Goal: Information Seeking & Learning: Learn about a topic

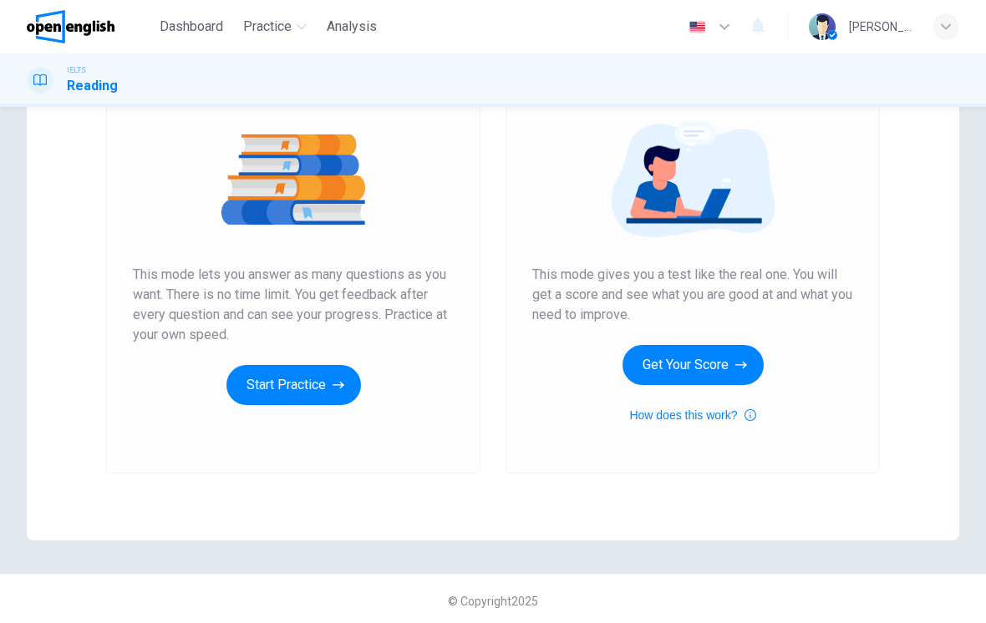
scroll to position [180, 0]
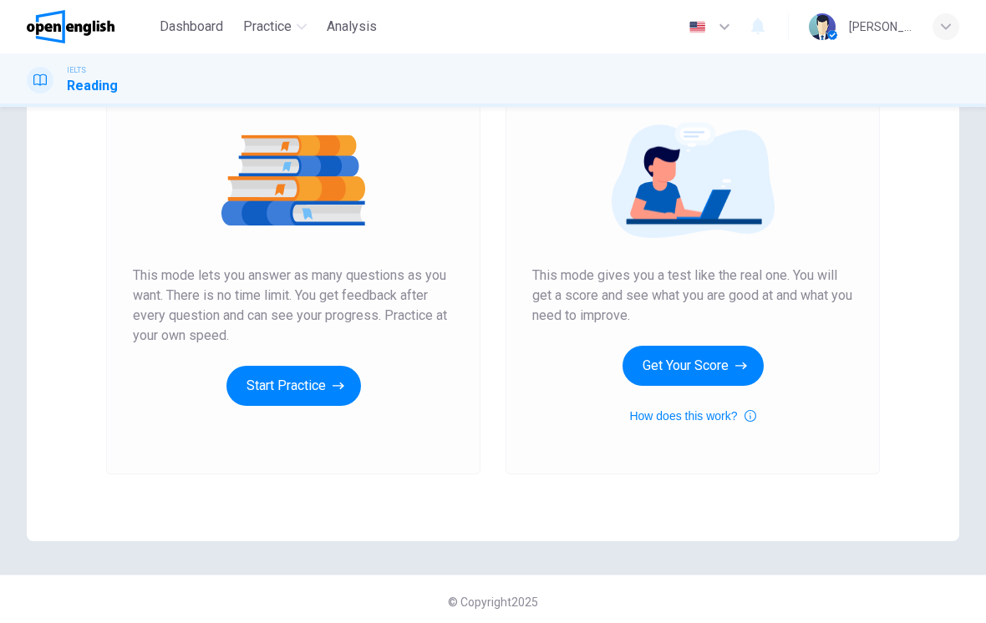
click at [719, 352] on button "Get Your Score" at bounding box center [693, 366] width 141 height 40
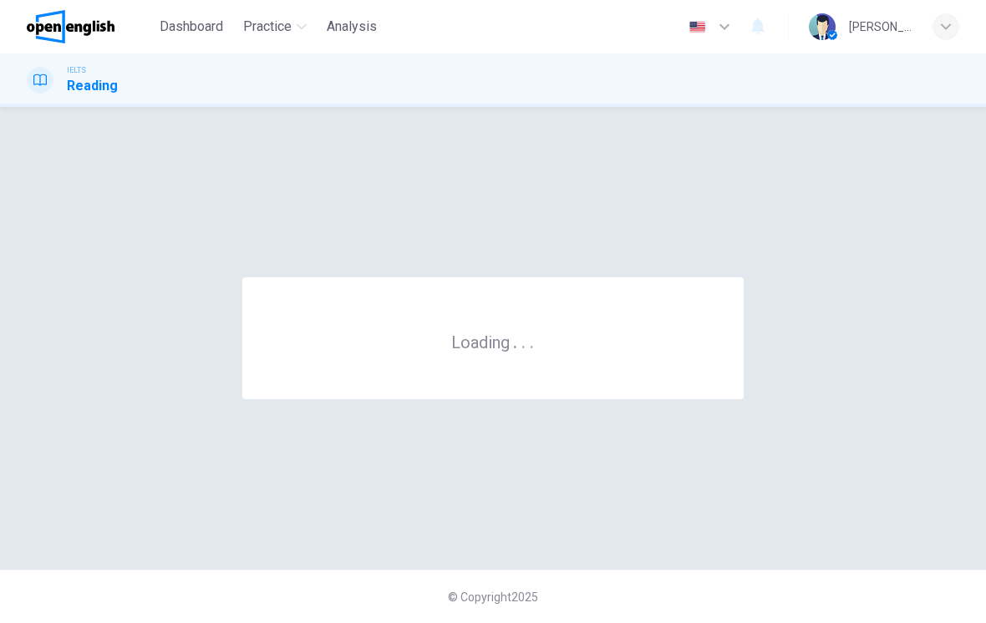
scroll to position [0, 0]
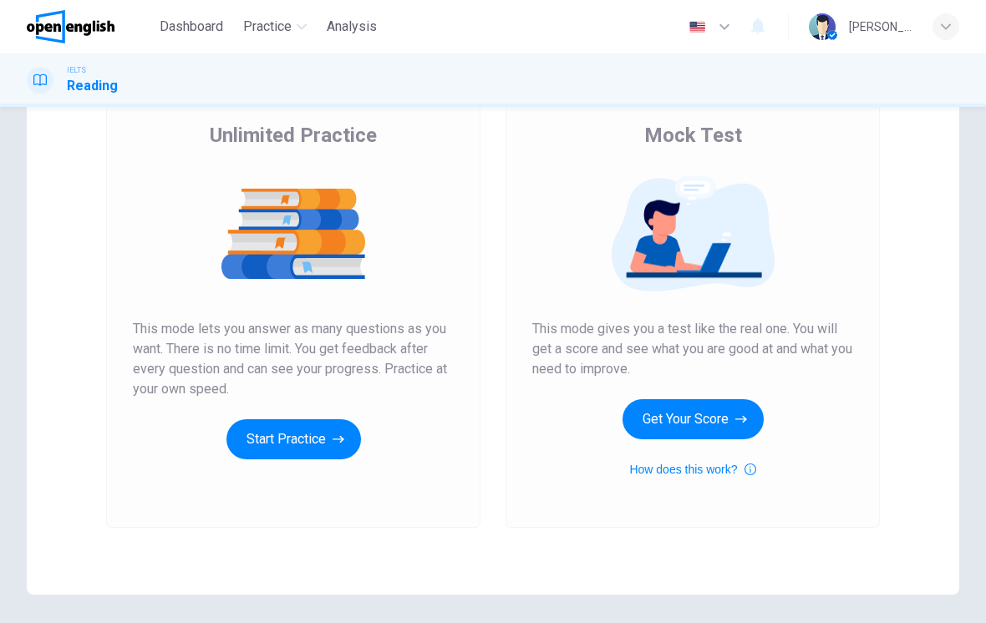
scroll to position [131, 0]
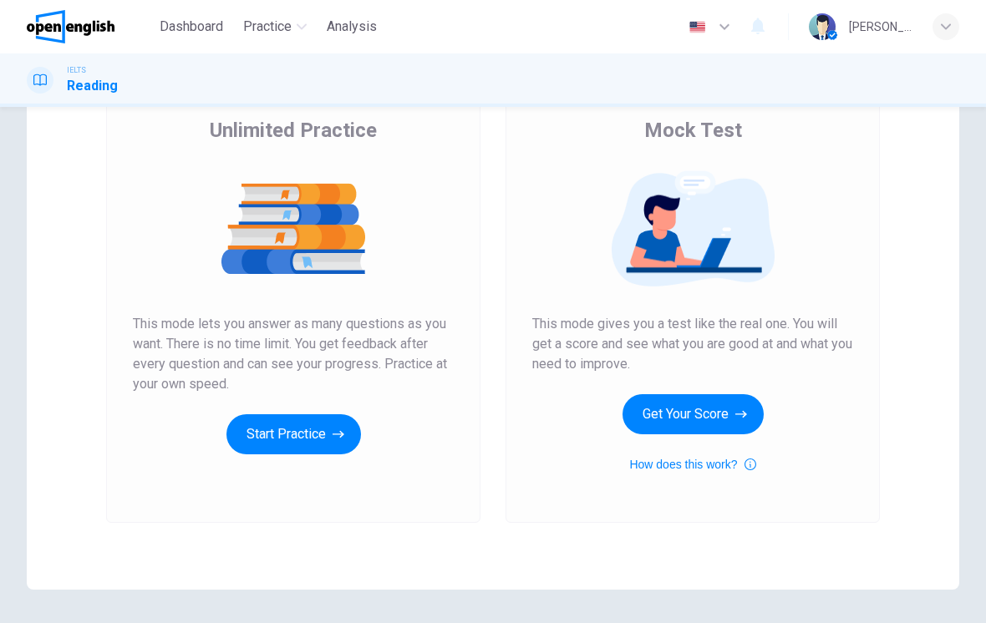
click at [725, 423] on button "Get Your Score" at bounding box center [693, 414] width 141 height 40
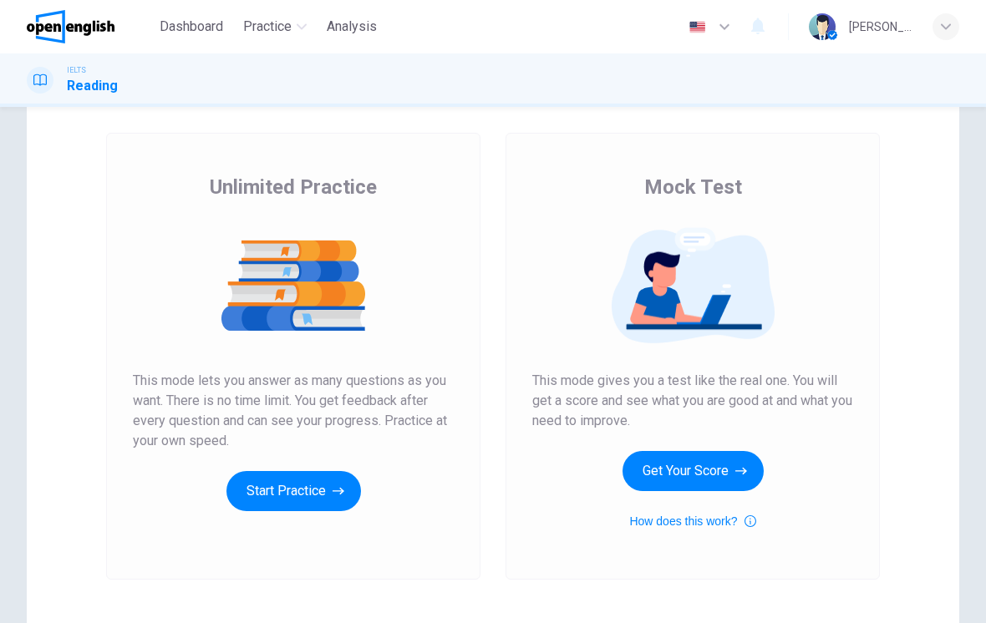
scroll to position [80, 0]
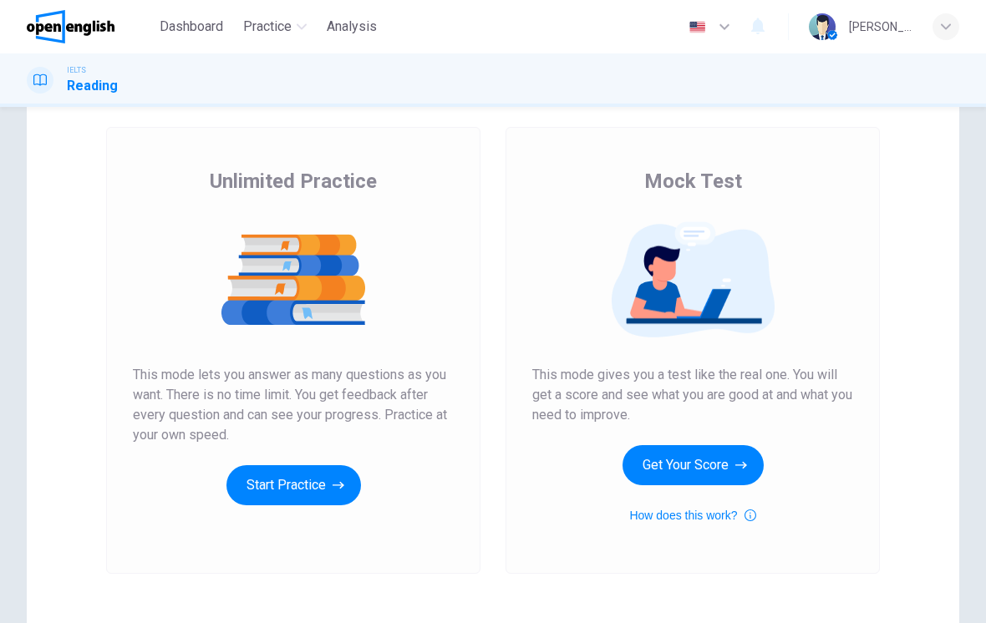
click at [291, 481] on button "Start Practice" at bounding box center [293, 486] width 135 height 40
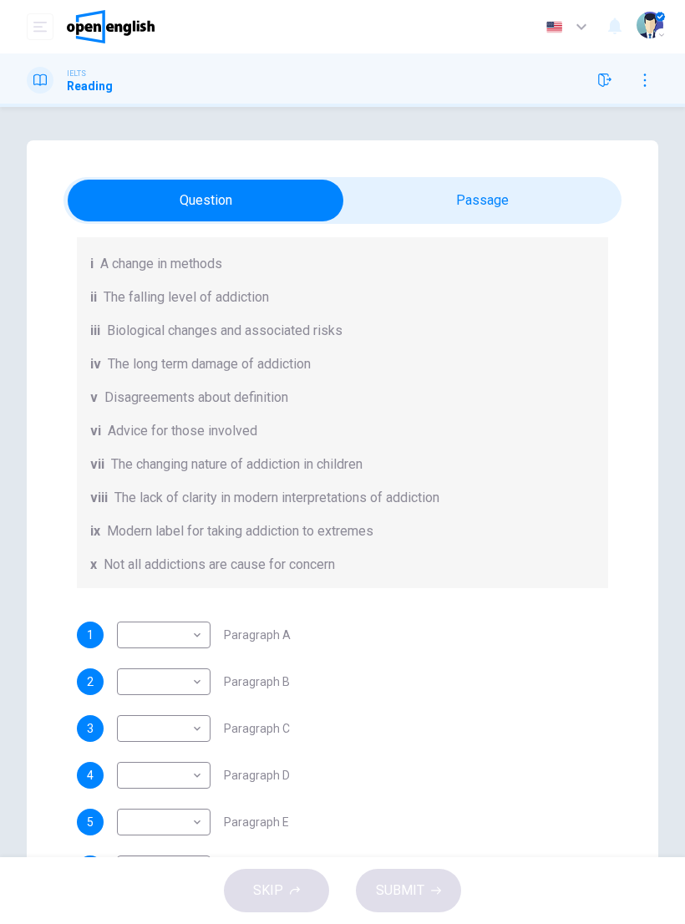
scroll to position [224, 0]
click at [145, 623] on body "This site uses cookies, as explained in our Privacy Policy . If you agree to th…" at bounding box center [342, 462] width 685 height 924
click at [144, 623] on li "i" at bounding box center [164, 657] width 94 height 27
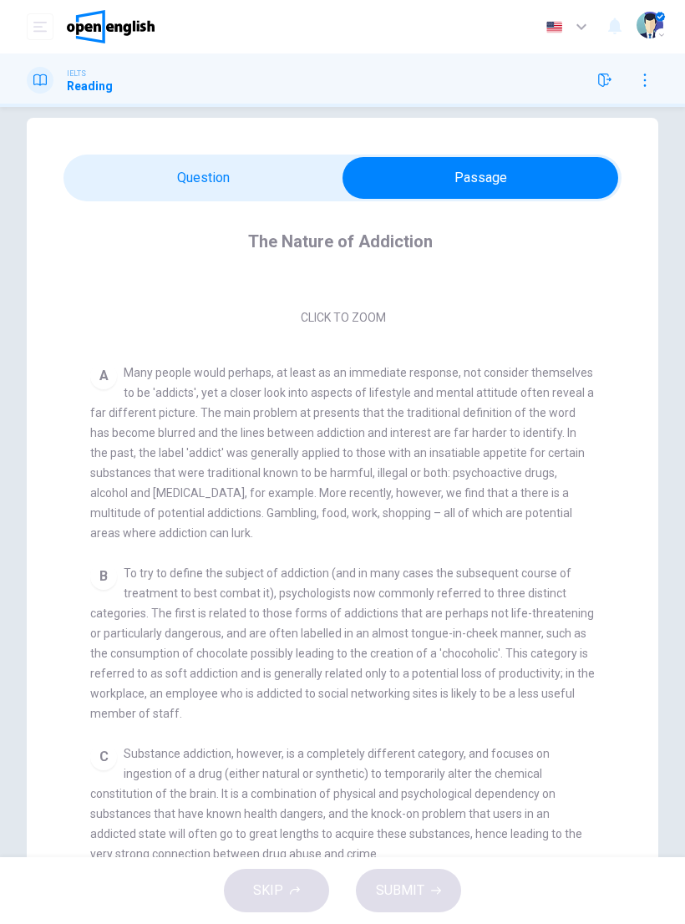
scroll to position [176, 0]
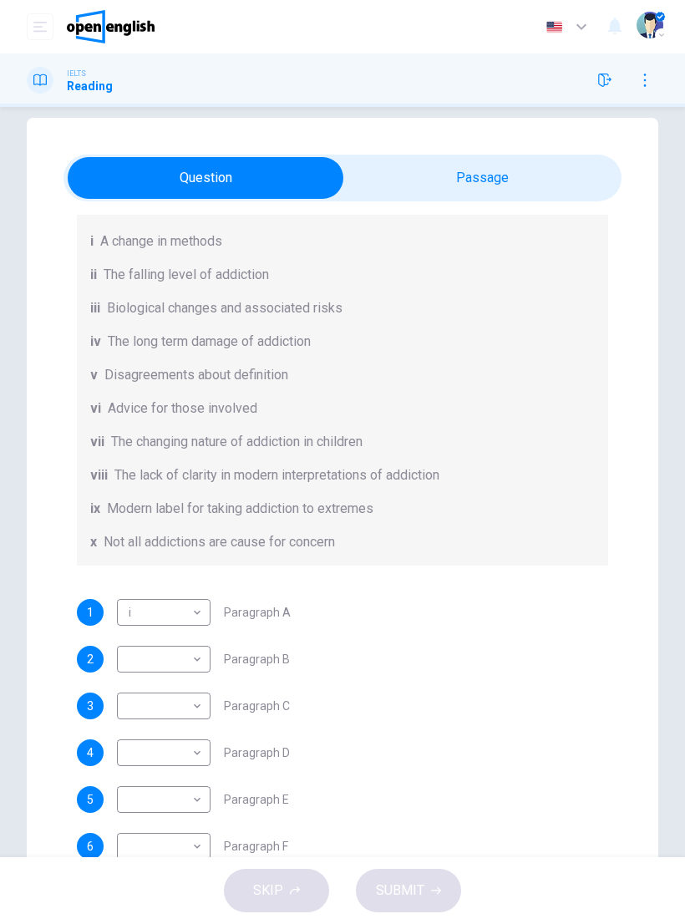
click at [193, 619] on body "This site uses cookies, as explained in our Privacy Policy . If you agree to th…" at bounding box center [342, 462] width 685 height 924
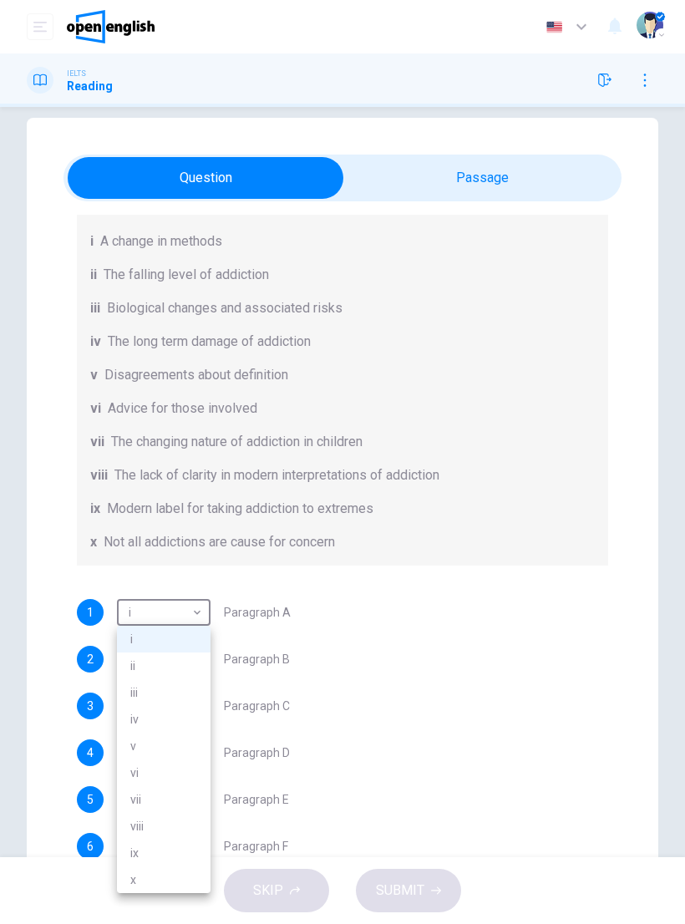
click at [167, 623] on li "viii" at bounding box center [164, 826] width 94 height 27
type input "****"
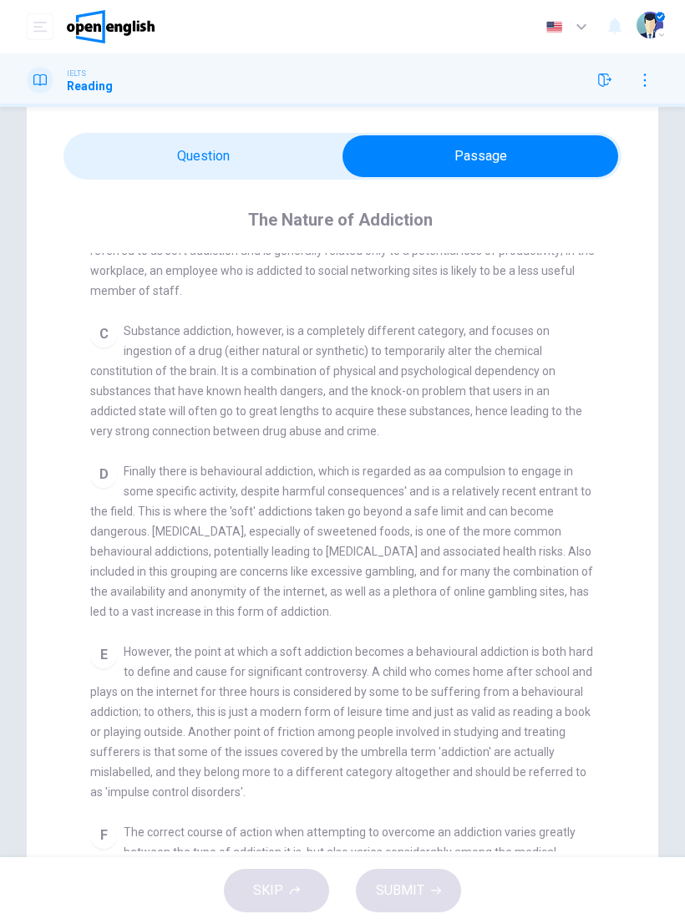
scroll to position [636, 0]
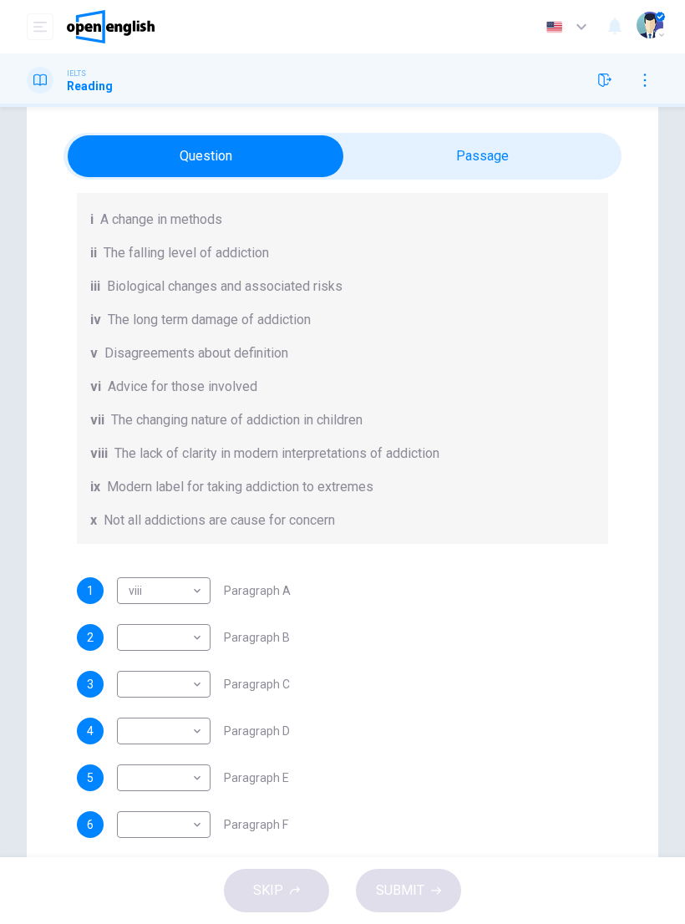
click at [203, 623] on body "This site uses cookies, as explained in our Privacy Policy . If you agree to th…" at bounding box center [342, 462] width 685 height 924
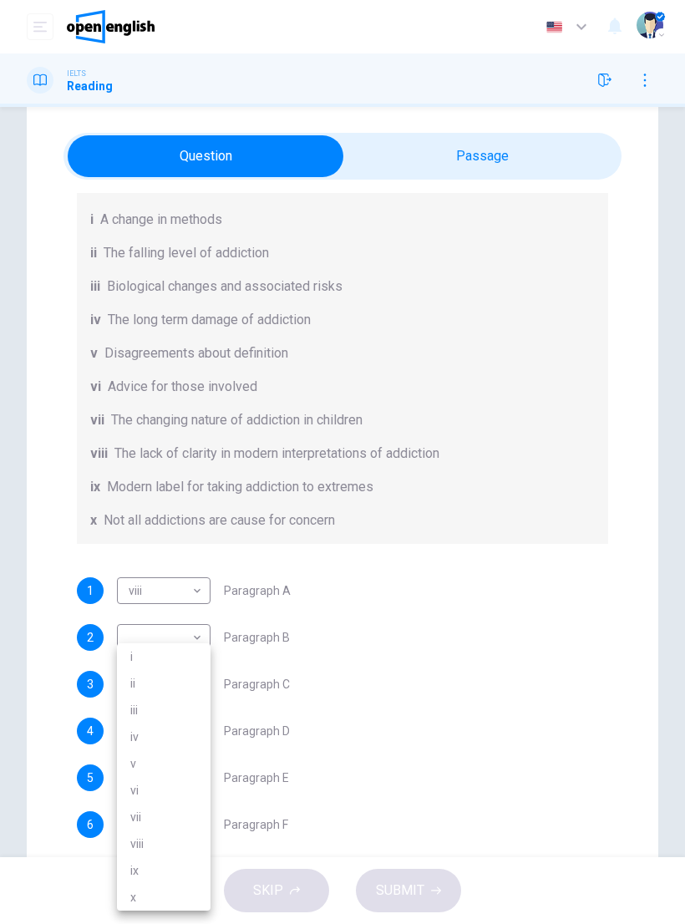
click at [158, 623] on li "iii" at bounding box center [164, 710] width 94 height 27
type input "***"
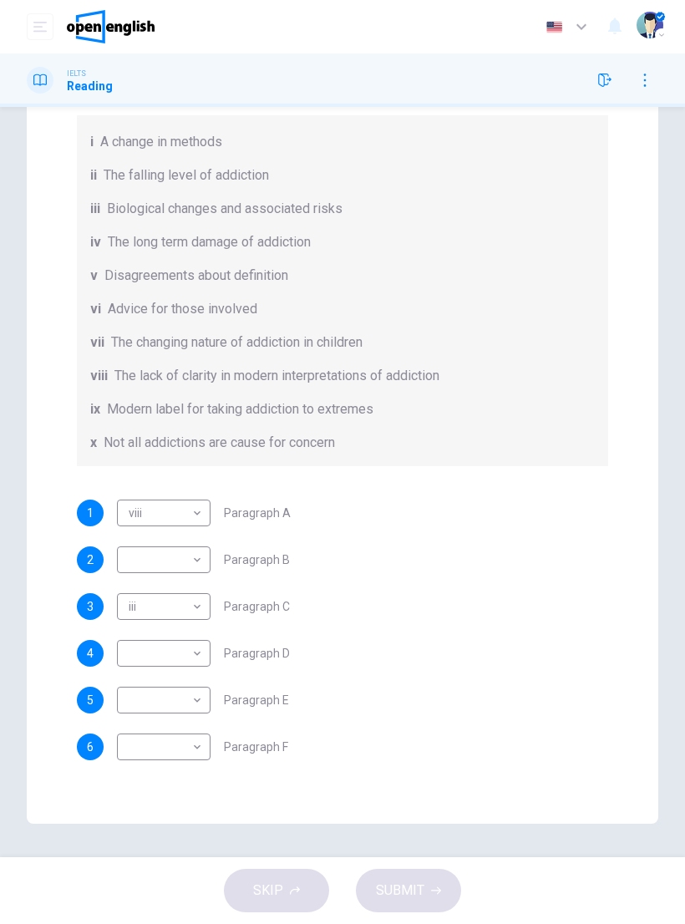
scroll to position [122, 0]
click at [187, 623] on body "This site uses cookies, as explained in our Privacy Policy . If you agree to th…" at bounding box center [342, 462] width 685 height 924
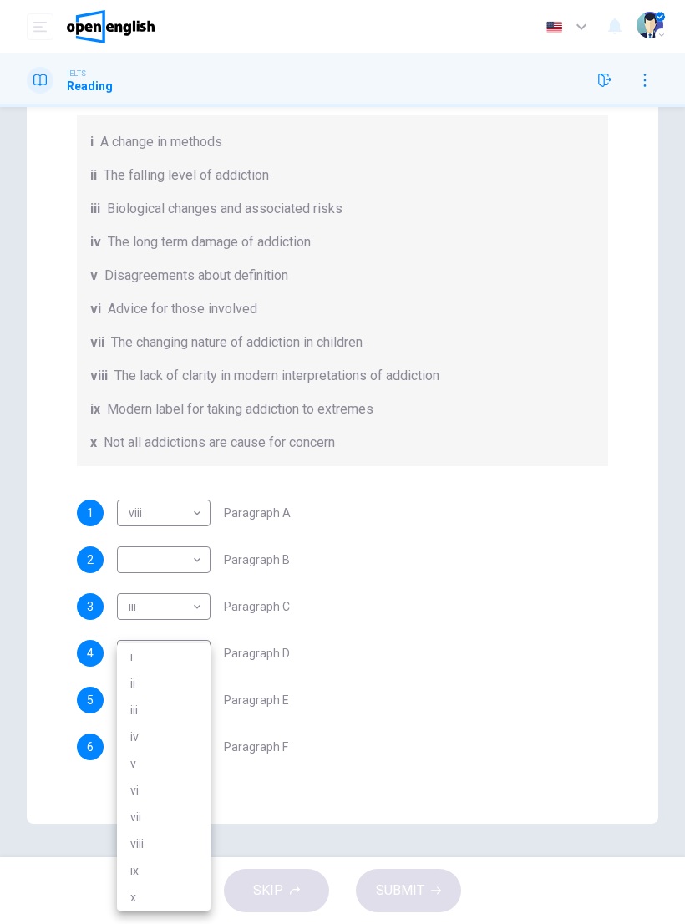
click at [154, 623] on li "vi" at bounding box center [164, 790] width 94 height 27
type input "**"
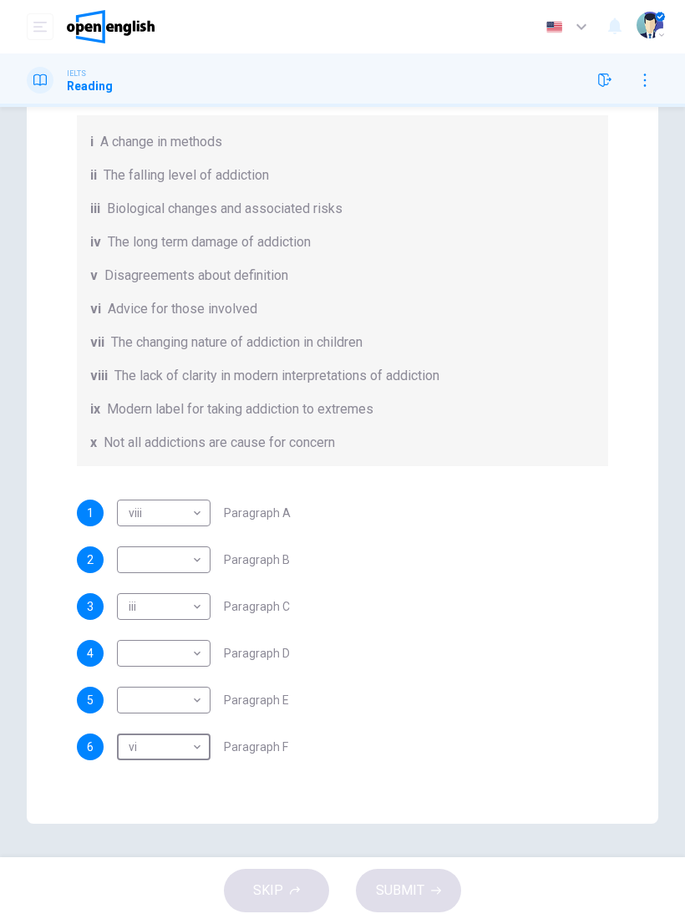
click at [410, 333] on div "vii The changing nature of addiction in children" at bounding box center [342, 343] width 505 height 20
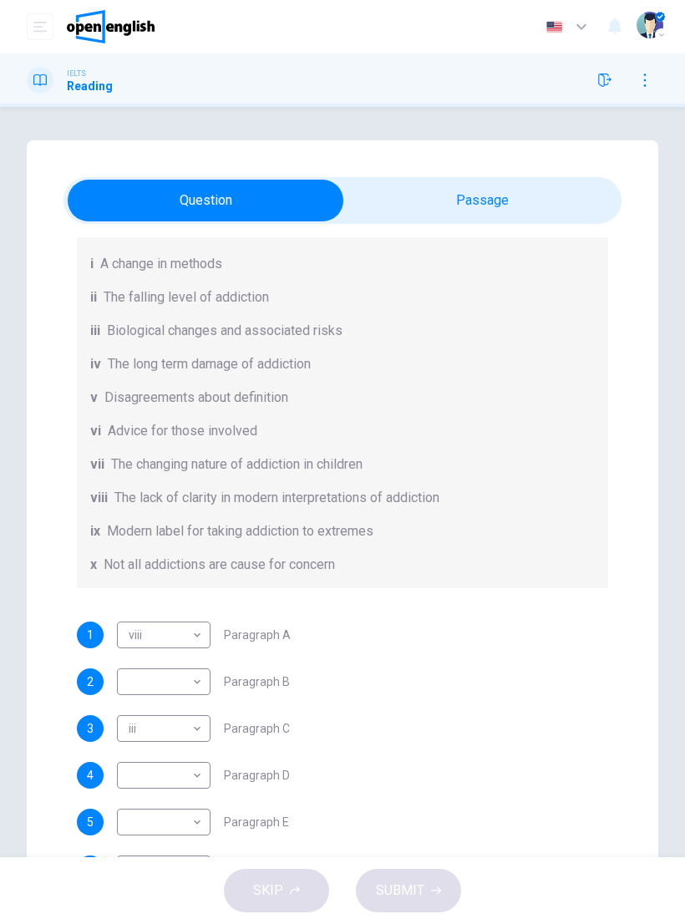
scroll to position [16, 0]
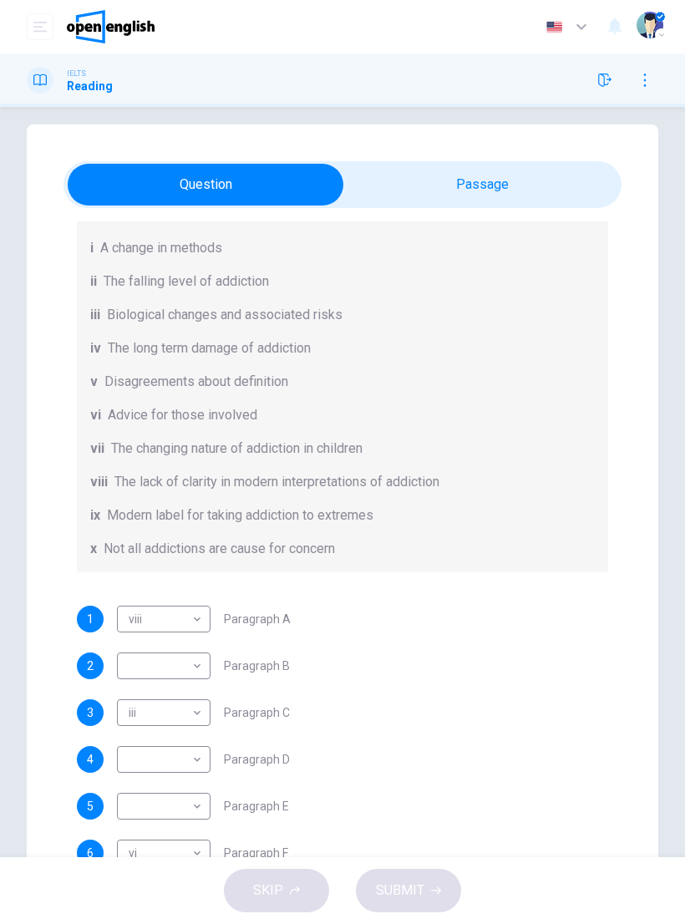
click at [501, 591] on div "Questions 1 - 6 The Reading Passage has seven paragraphs A-G . Choose the corre…" at bounding box center [343, 438] width 558 height 883
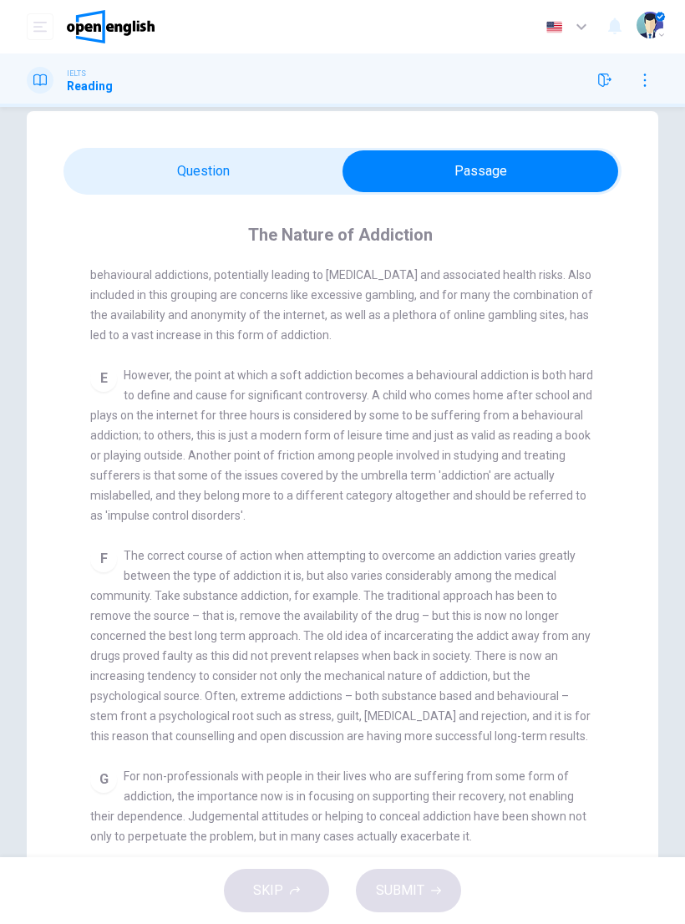
scroll to position [30, 0]
click at [435, 608] on span "The correct course of action when attempting to overcome an addiction varies gr…" at bounding box center [340, 645] width 501 height 194
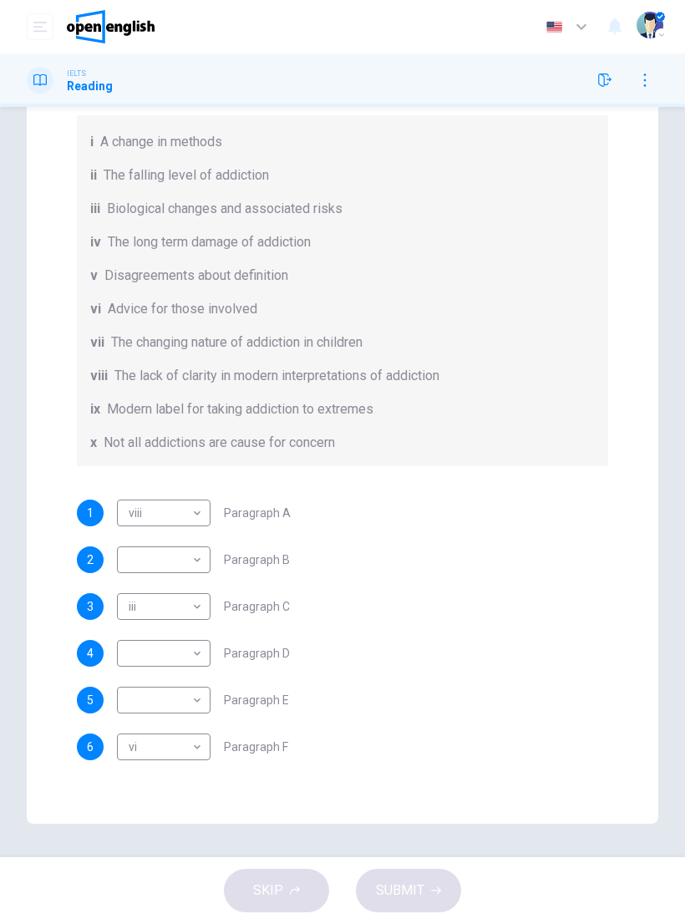
scroll to position [122, 0]
click at [406, 289] on div "List of Headings i A change in methods ii The falling level of addiction iii Bi…" at bounding box center [343, 275] width 532 height 381
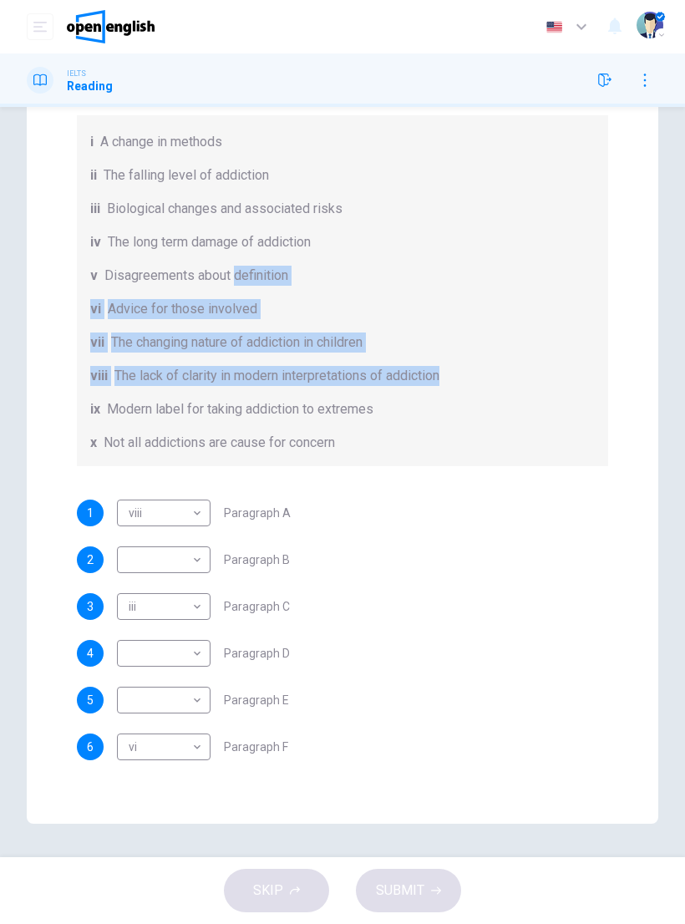
click at [485, 296] on div "List of Headings i A change in methods ii The falling level of addiction iii Bi…" at bounding box center [343, 275] width 532 height 381
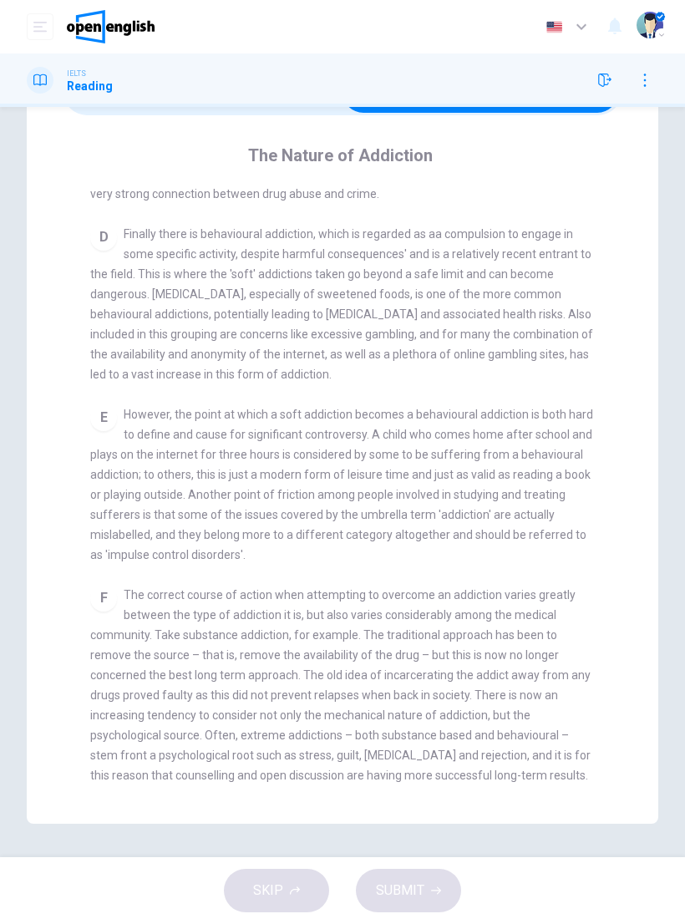
scroll to position [109, 0]
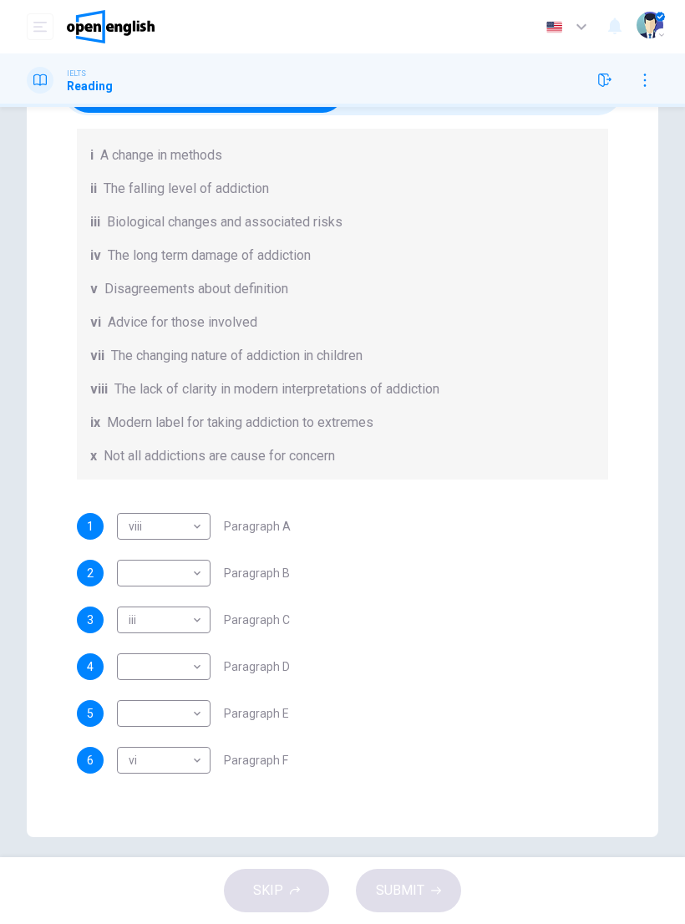
click at [185, 623] on body "This site uses cookies, as explained in our Privacy Policy . If you agree to th…" at bounding box center [342, 462] width 685 height 924
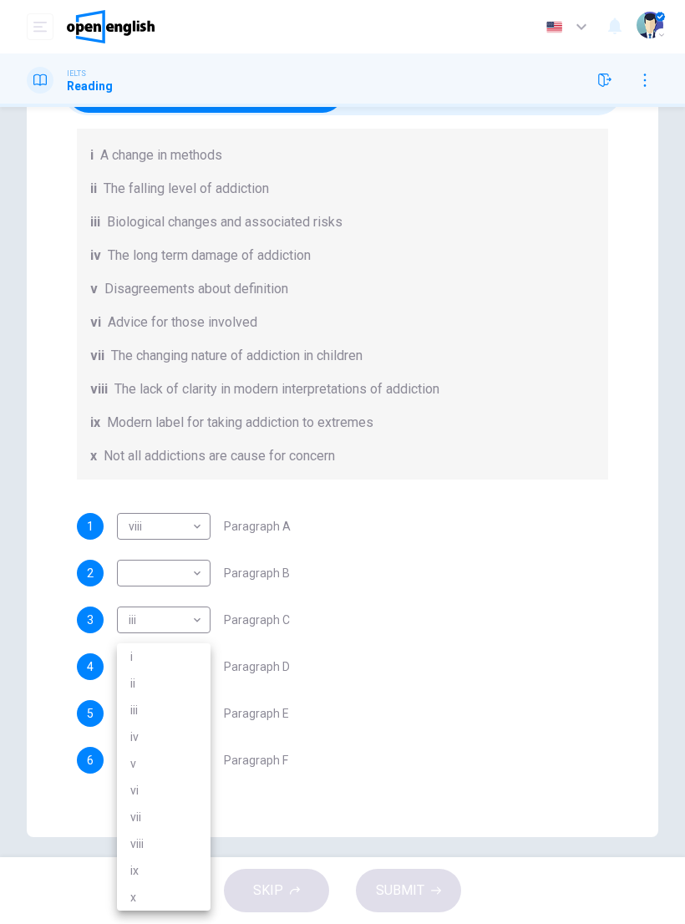
click at [149, 623] on li "v" at bounding box center [164, 764] width 94 height 27
type input "*"
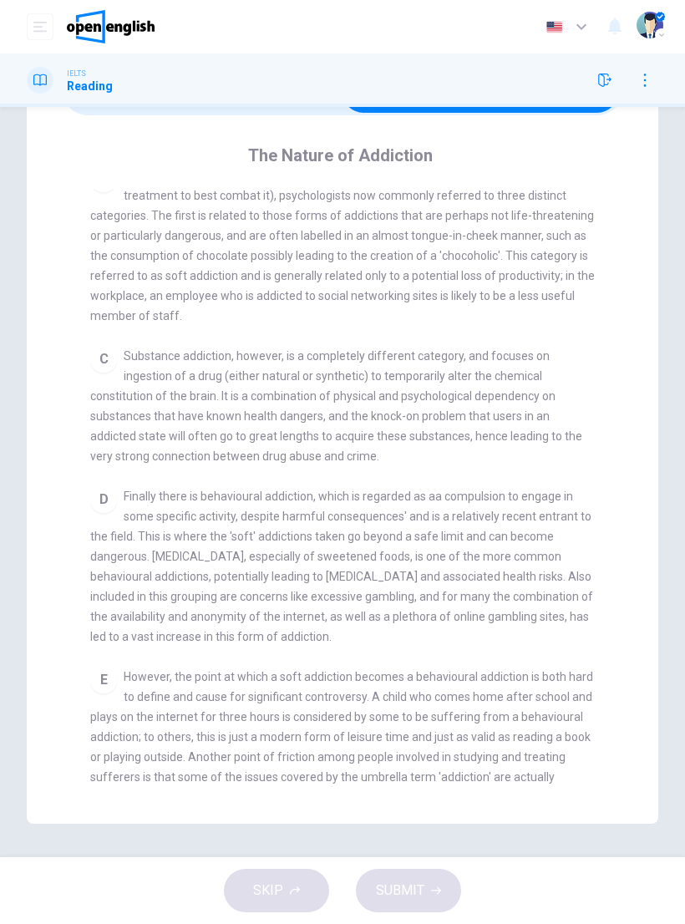
scroll to position [545, 0]
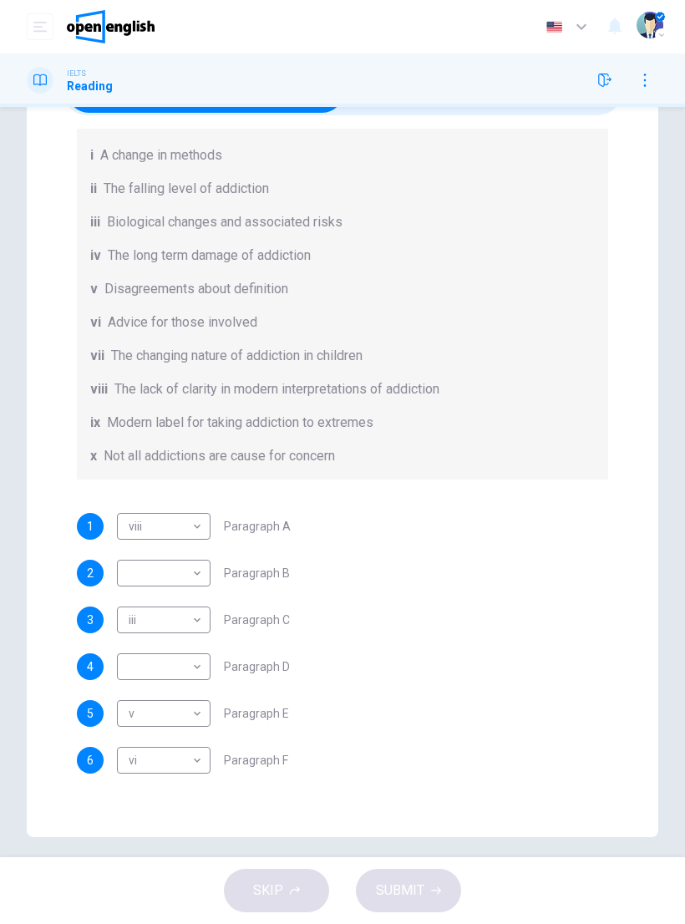
click at [199, 594] on body "This site uses cookies, as explained in our Privacy Policy . If you agree to th…" at bounding box center [342, 462] width 685 height 924
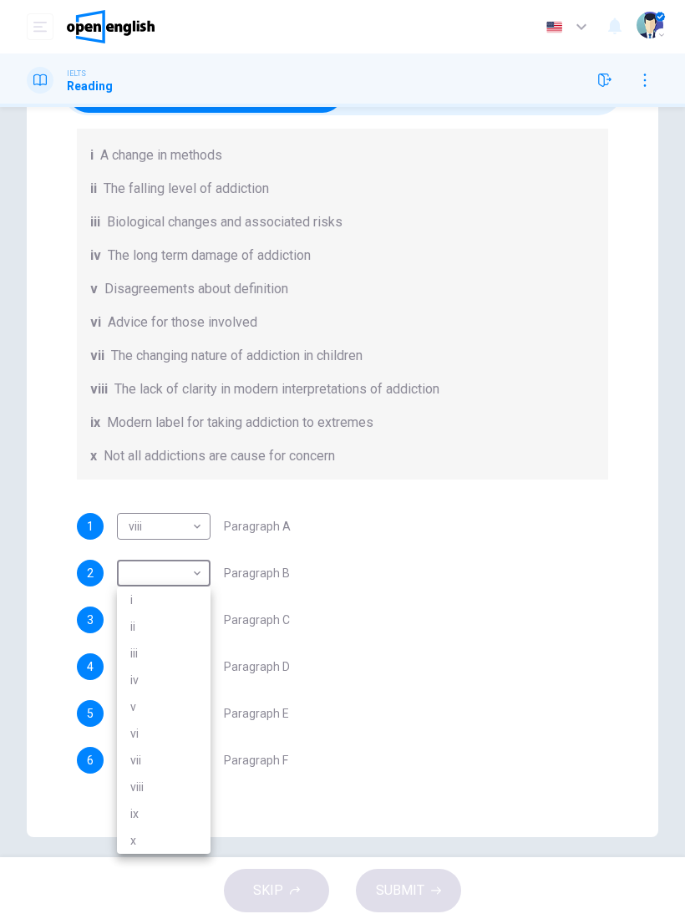
click at [198, 594] on li "i" at bounding box center [164, 600] width 94 height 27
type input "*"
click at [203, 623] on body "This site uses cookies, as explained in our Privacy Policy . If you agree to th…" at bounding box center [342, 462] width 685 height 924
click at [155, 623] on li "vii" at bounding box center [164, 817] width 94 height 27
type input "***"
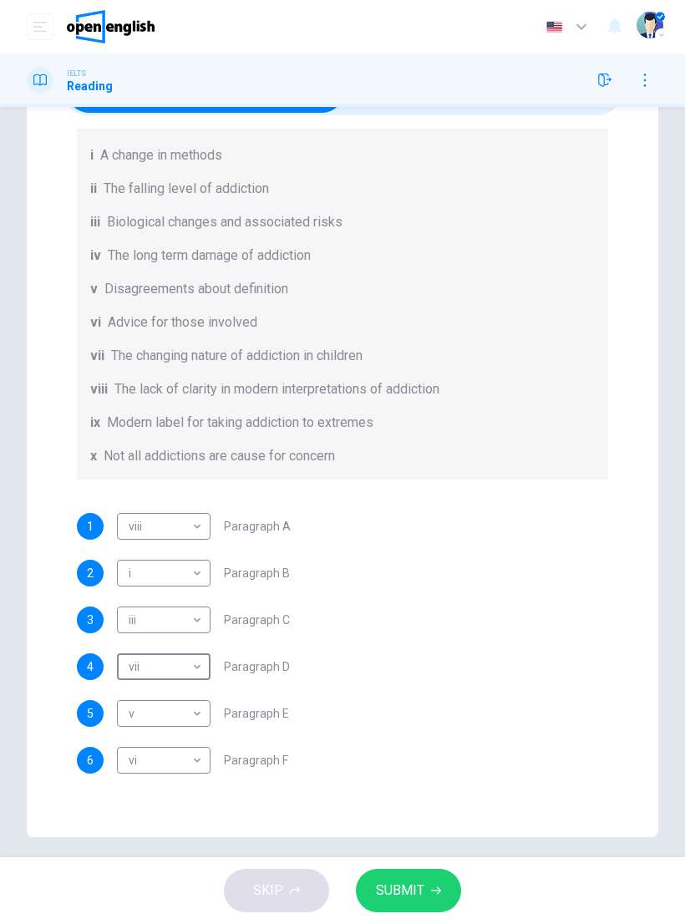
click at [407, 623] on span "SUBMIT" at bounding box center [400, 890] width 48 height 23
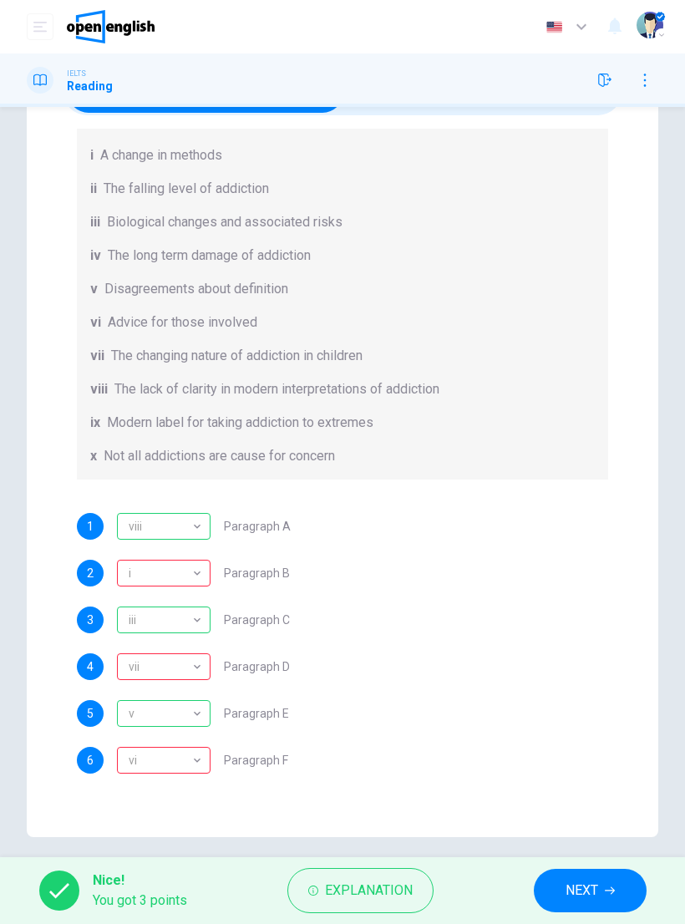
click at [391, 623] on span "Explanation" at bounding box center [369, 890] width 88 height 23
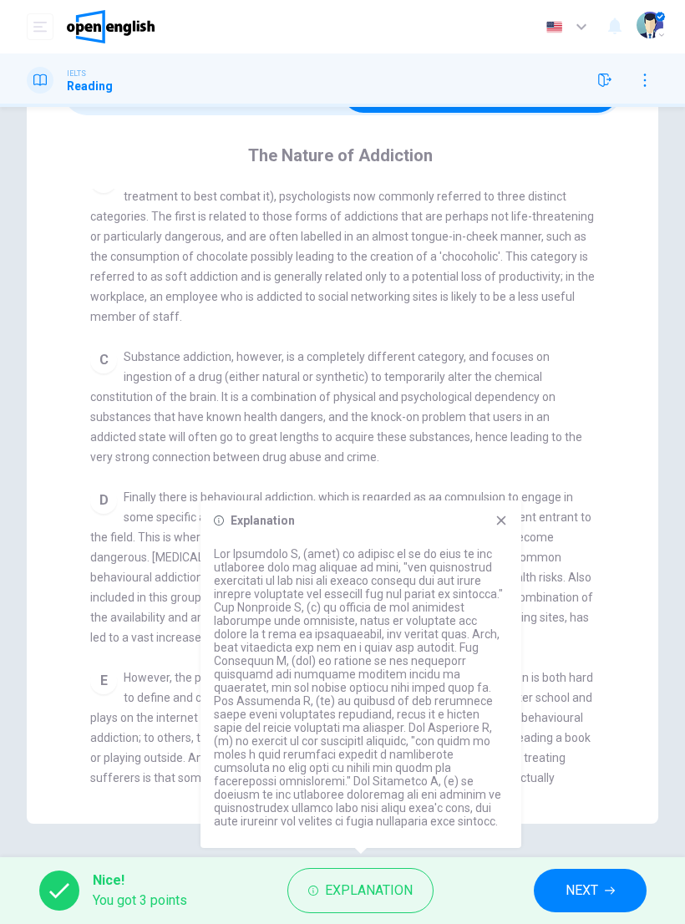
click at [500, 511] on div "Explanation" at bounding box center [361, 675] width 321 height 348
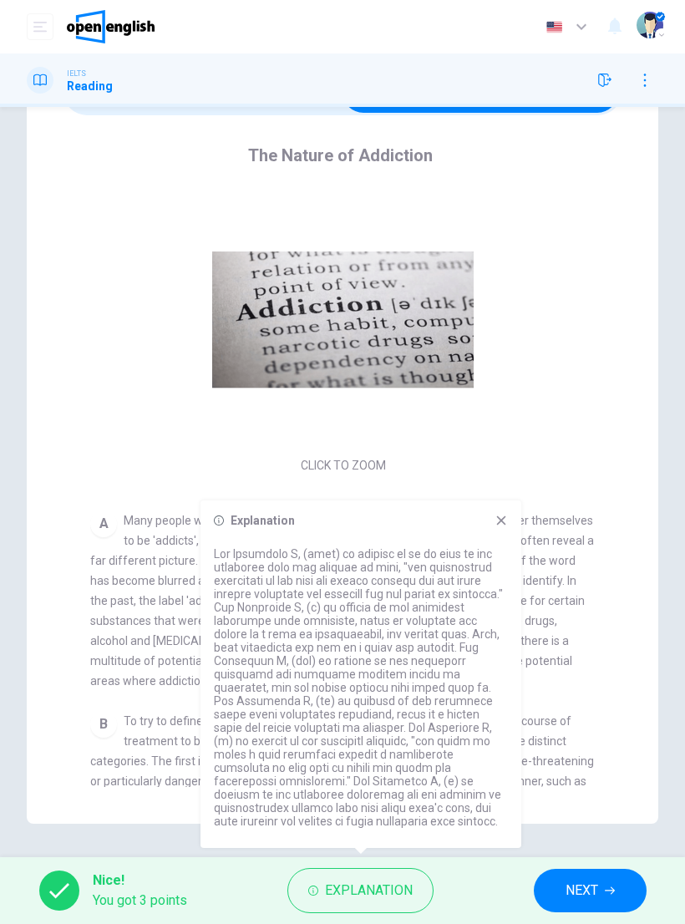
click at [503, 518] on icon at bounding box center [501, 520] width 9 height 9
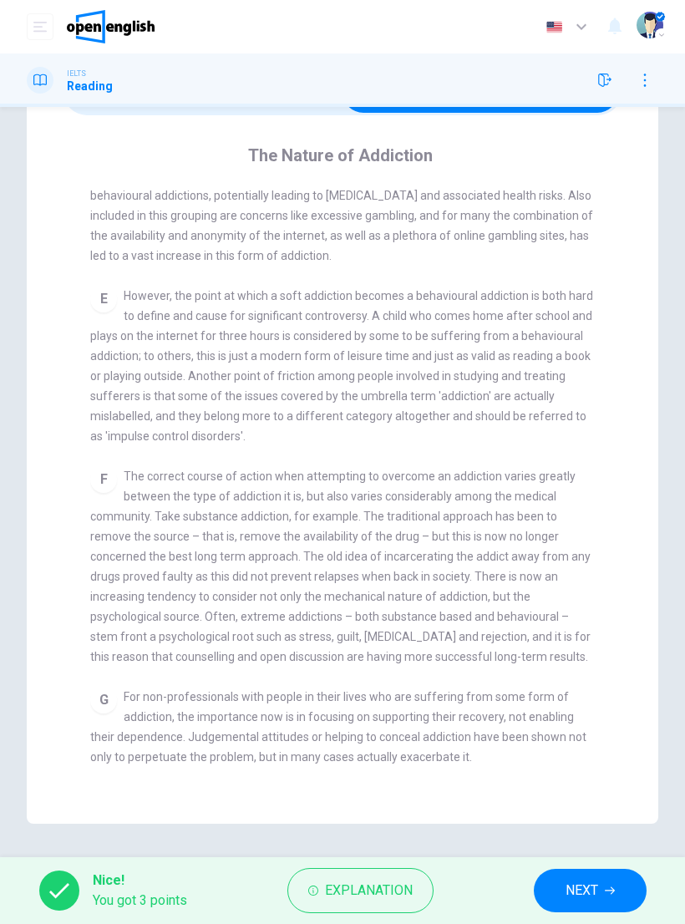
scroll to position [927, 0]
click at [605, 623] on button "NEXT" at bounding box center [590, 890] width 113 height 43
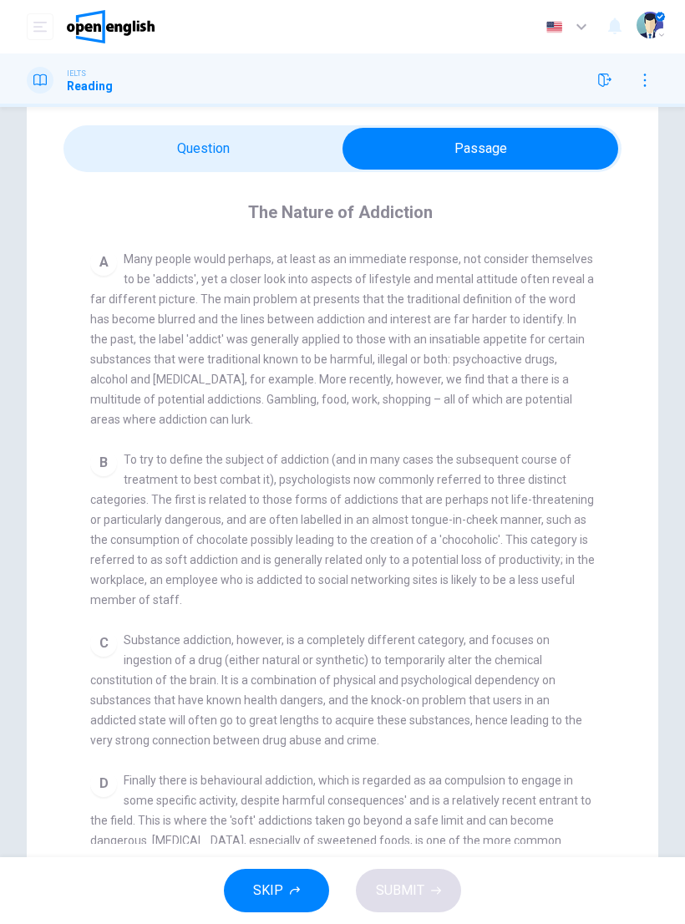
scroll to position [319, 0]
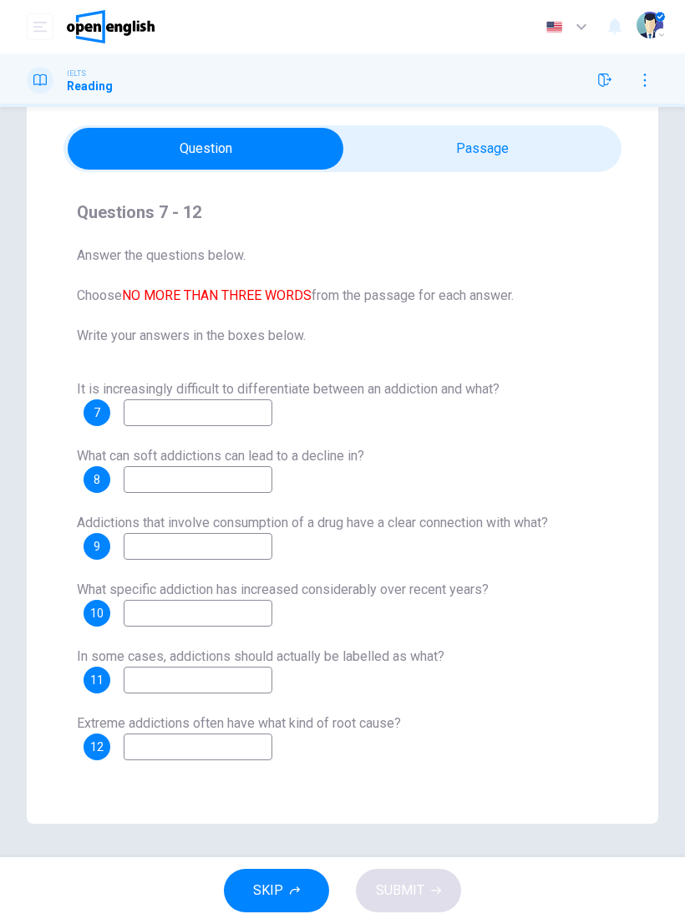
click at [239, 414] on input at bounding box center [198, 412] width 149 height 27
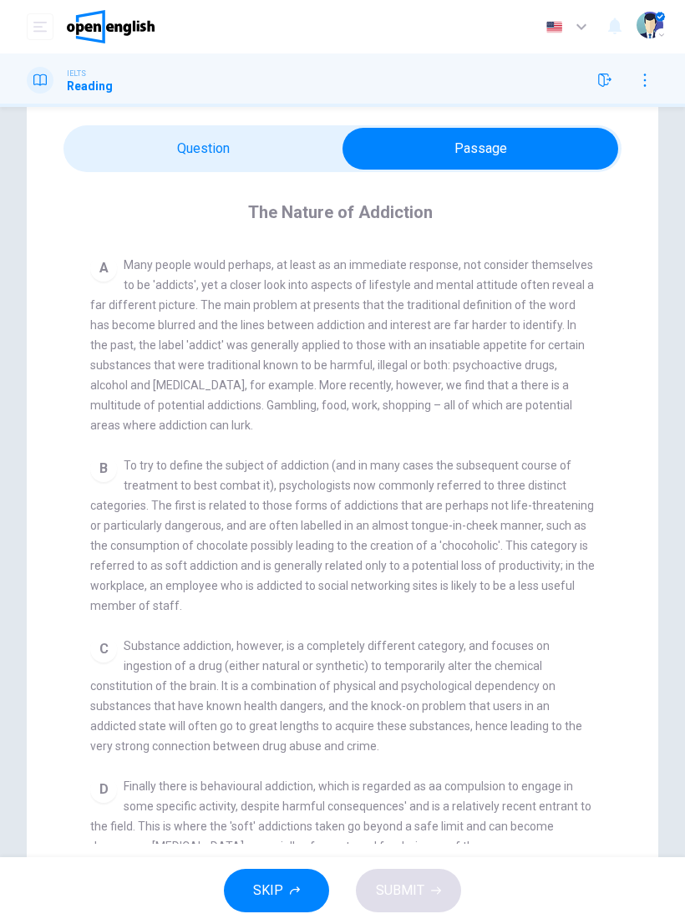
scroll to position [308, 0]
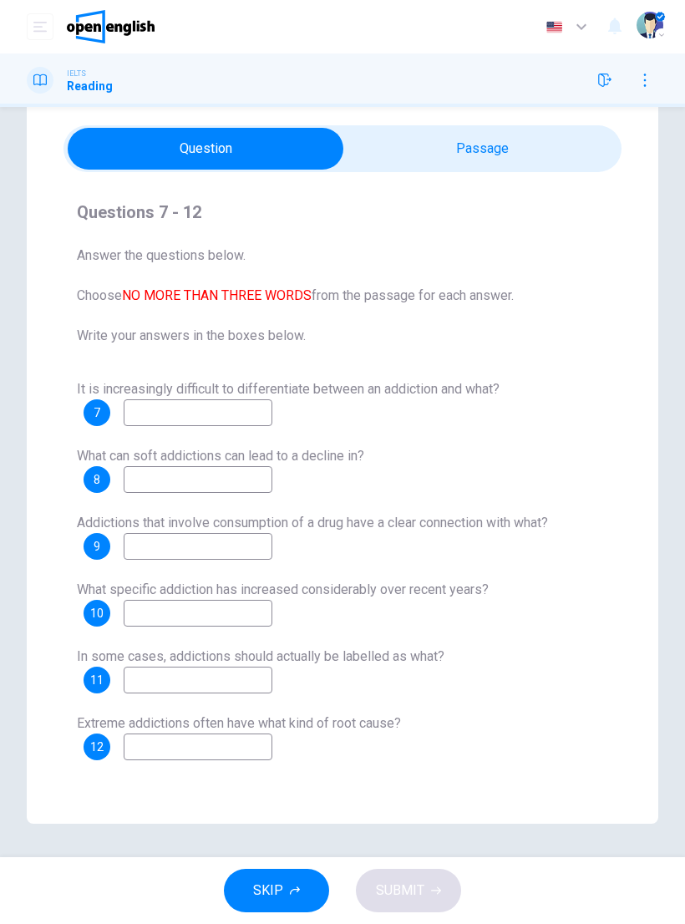
click at [159, 424] on input at bounding box center [198, 412] width 149 height 27
click at [177, 404] on input "****" at bounding box center [198, 412] width 149 height 27
click at [145, 410] on input "****" at bounding box center [198, 412] width 149 height 27
click at [145, 409] on input "****" at bounding box center [198, 412] width 149 height 27
type input "**********"
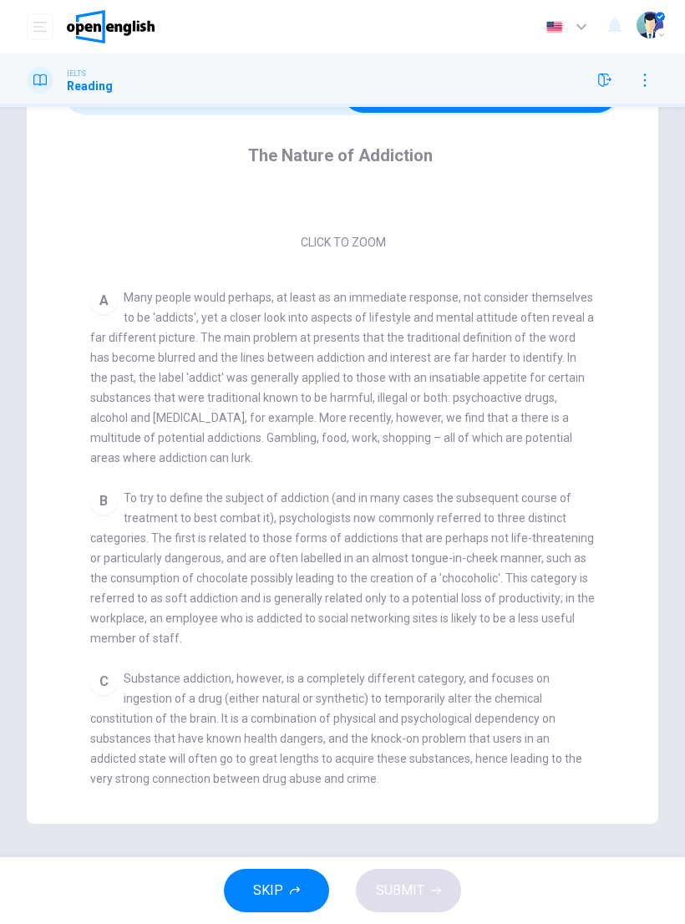
scroll to position [223, 0]
click at [121, 403] on span "Many people would perhaps, at least as an immediate response, not consider them…" at bounding box center [342, 378] width 504 height 174
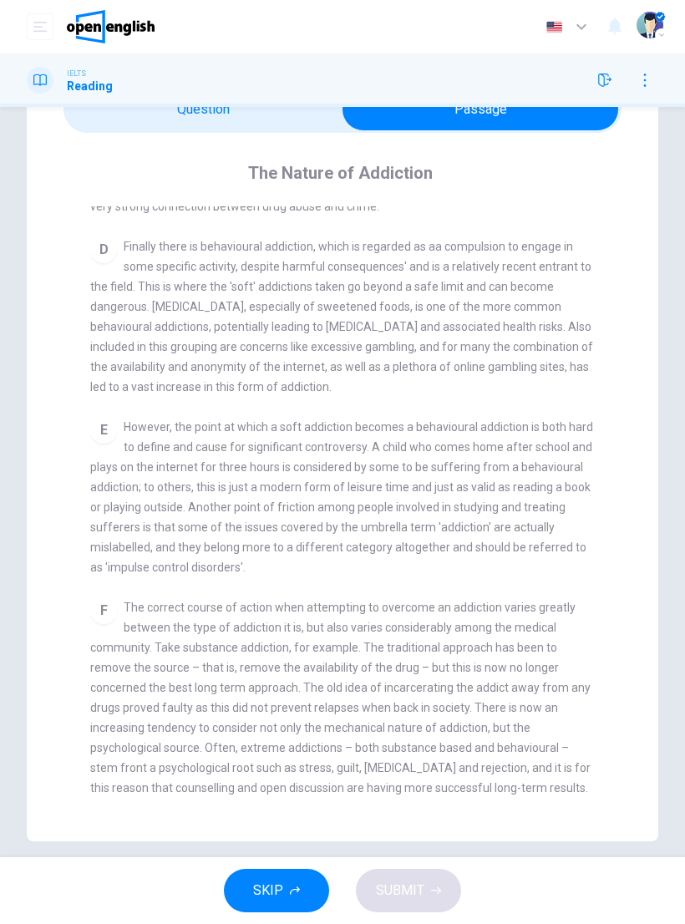
scroll to position [52, 0]
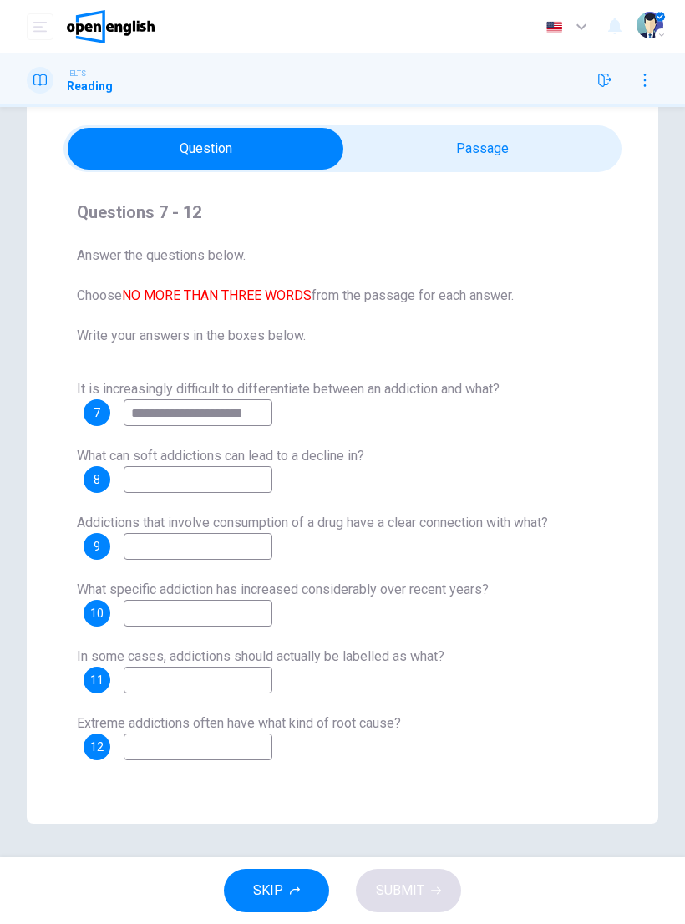
click at [156, 468] on input at bounding box center [198, 479] width 149 height 27
type input "**********"
click at [150, 555] on input at bounding box center [198, 546] width 149 height 27
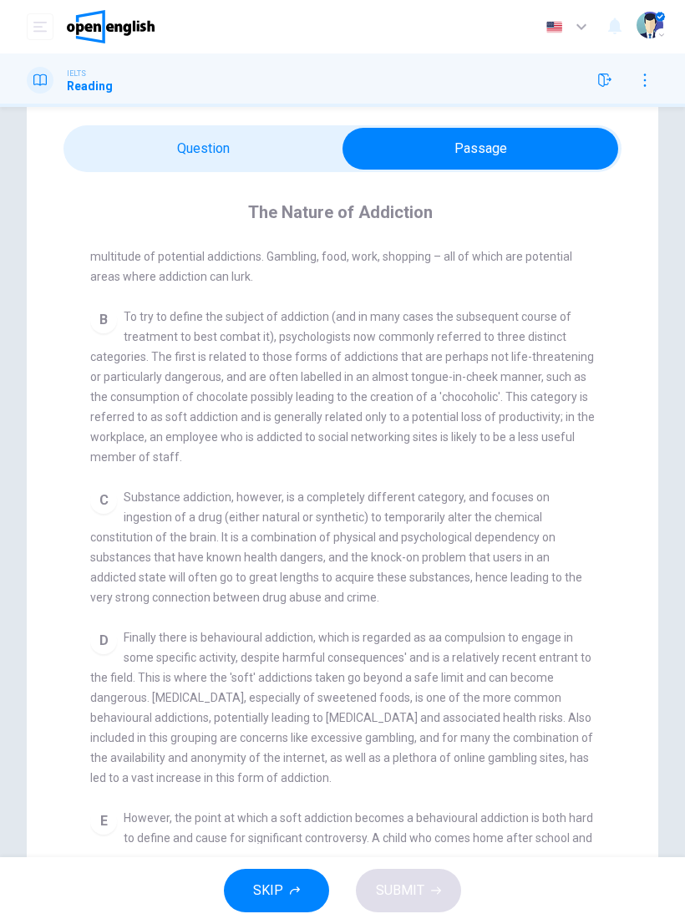
scroll to position [462, 0]
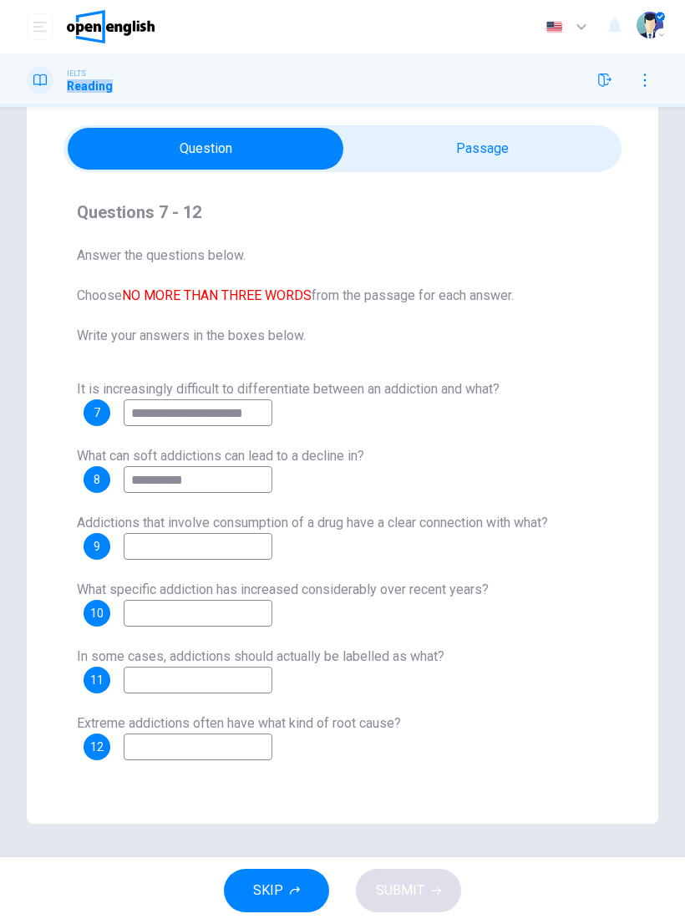
click at [481, 257] on span "Answer the questions below. Choose NO MORE THAN THREE WORDS from the passage fo…" at bounding box center [343, 296] width 532 height 100
click at [239, 623] on input at bounding box center [198, 747] width 149 height 27
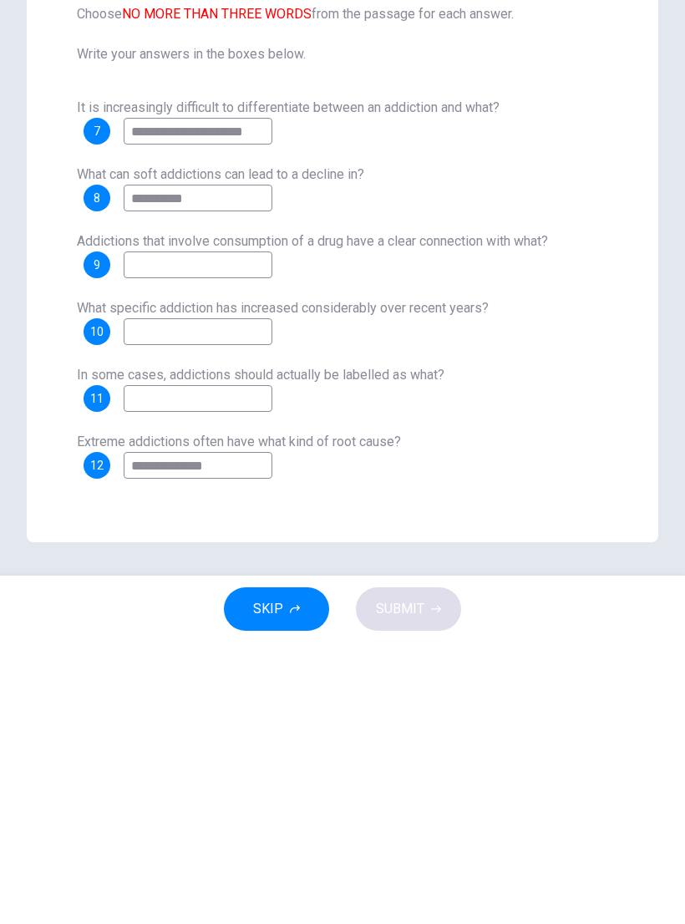
type input "**********"
click at [545, 415] on div "**********" at bounding box center [343, 569] width 532 height 381
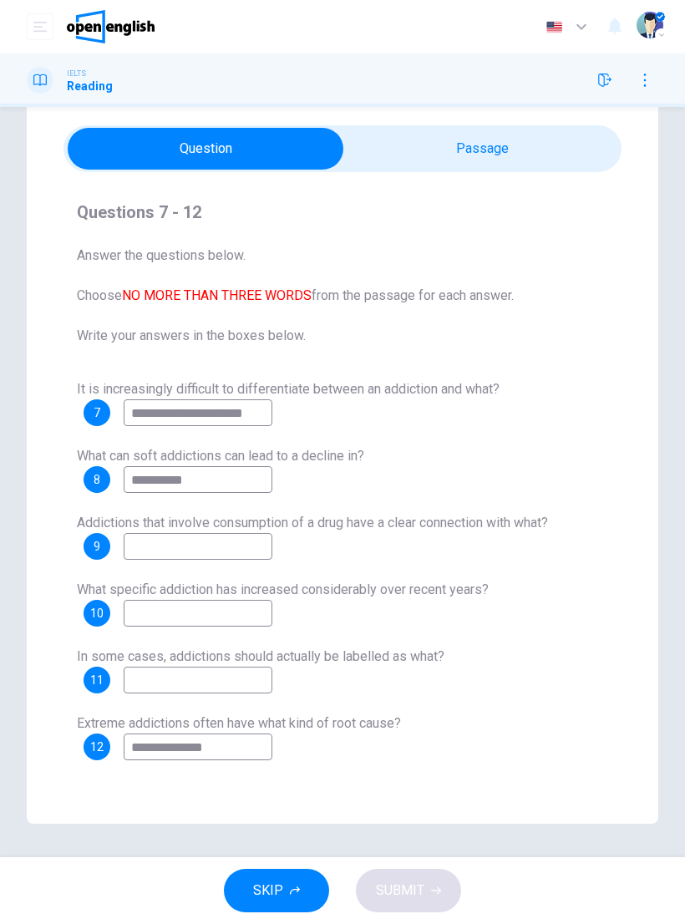
click at [248, 623] on input at bounding box center [198, 680] width 149 height 27
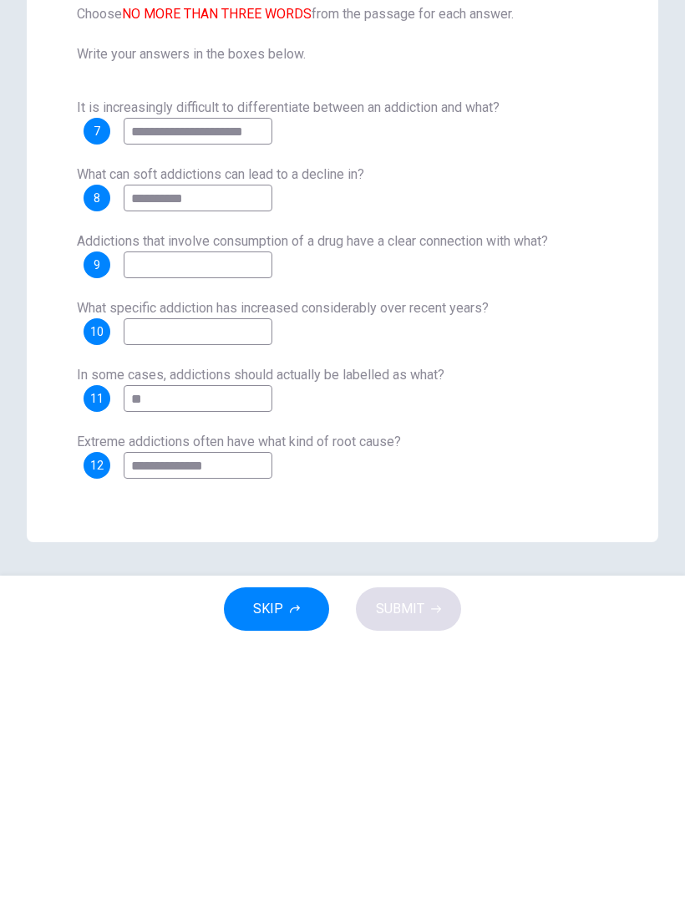
type input "**"
click at [203, 600] on input at bounding box center [198, 613] width 149 height 27
type input "*"
click at [220, 533] on input at bounding box center [198, 546] width 149 height 27
type input "*"
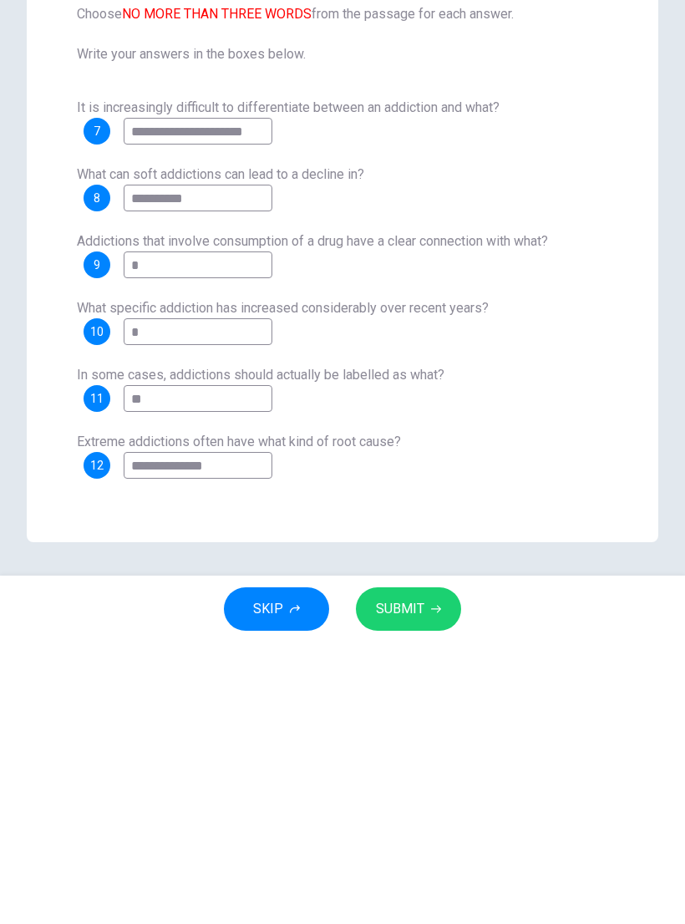
click at [408, 623] on span "SUBMIT" at bounding box center [400, 890] width 48 height 23
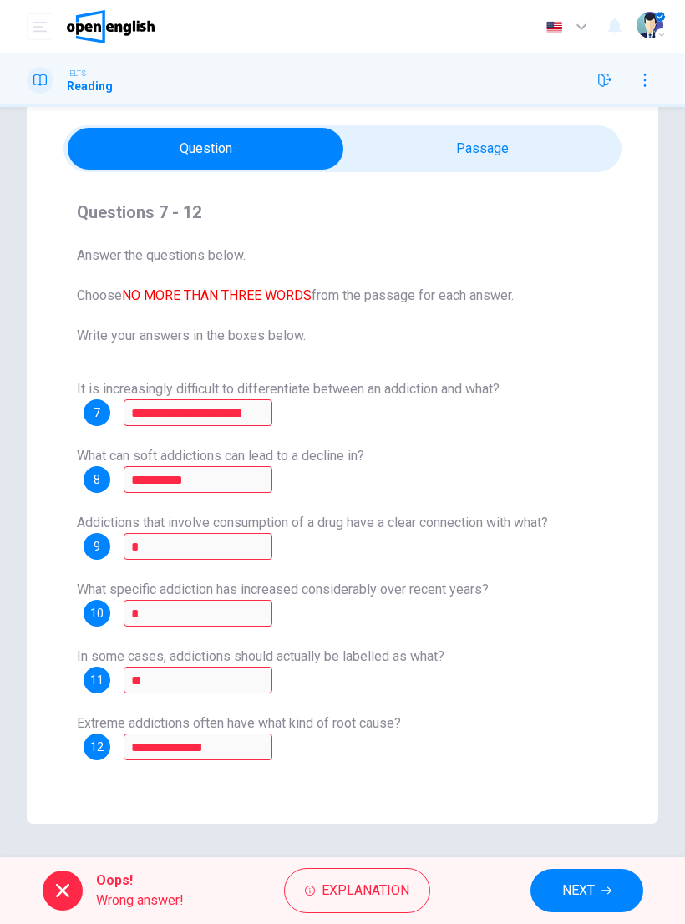
click at [373, 623] on span "Explanation" at bounding box center [366, 890] width 88 height 23
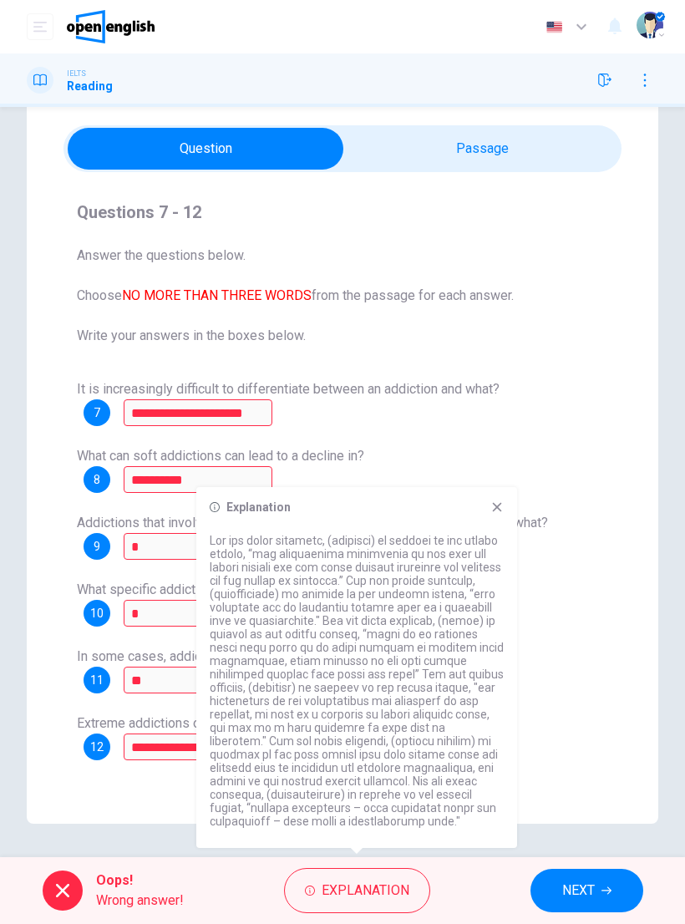
click at [501, 501] on icon at bounding box center [497, 507] width 13 height 13
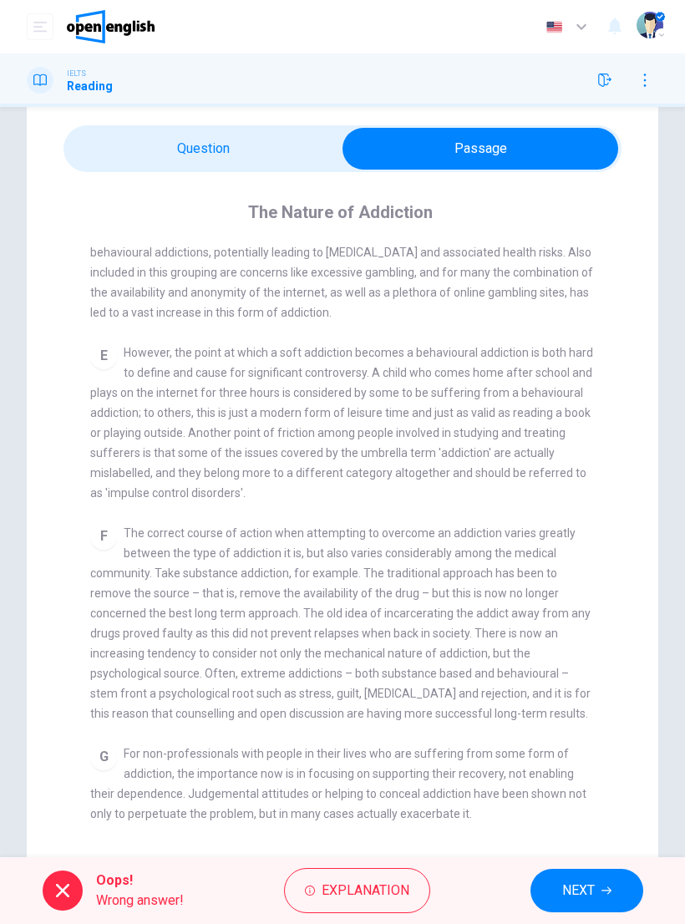
scroll to position [927, 0]
click at [586, 623] on span "NEXT" at bounding box center [578, 890] width 33 height 23
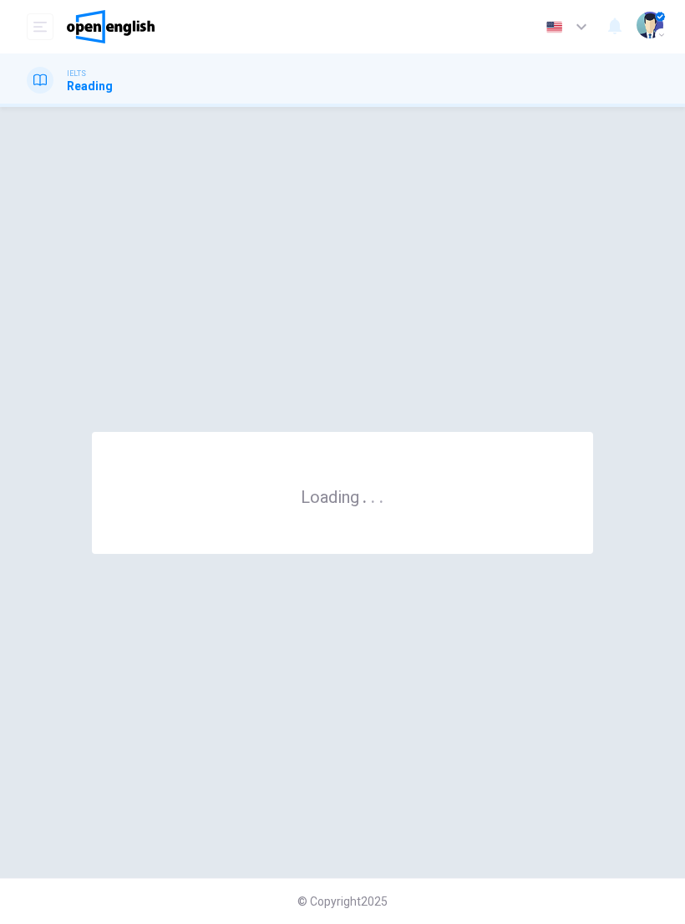
scroll to position [0, 0]
